Goal: Task Accomplishment & Management: Use online tool/utility

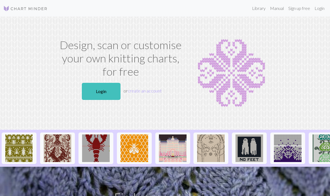
click at [117, 91] on link "Login" at bounding box center [101, 91] width 39 height 17
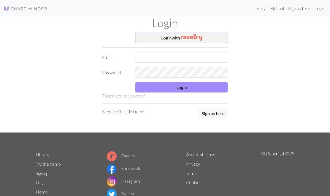
click at [202, 38] on img "button" at bounding box center [191, 37] width 21 height 7
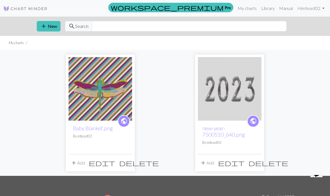
click at [101, 88] on img at bounding box center [101, 89] width 64 height 64
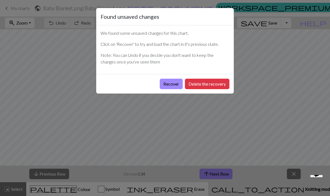
click at [169, 85] on button "Recover" at bounding box center [171, 84] width 23 height 11
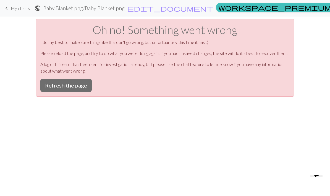
click at [77, 89] on button "Refresh the page" at bounding box center [65, 85] width 51 height 13
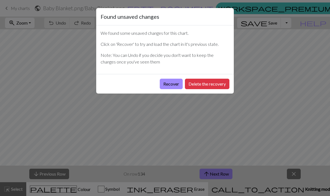
click at [211, 82] on button "Delete the recovery" at bounding box center [207, 84] width 45 height 11
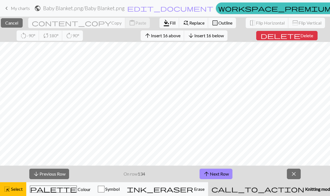
click at [18, 24] on span "Cancel" at bounding box center [11, 22] width 13 height 5
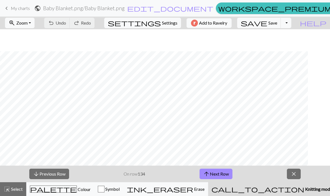
scroll to position [628, 97]
